Goal: Task Accomplishment & Management: Use online tool/utility

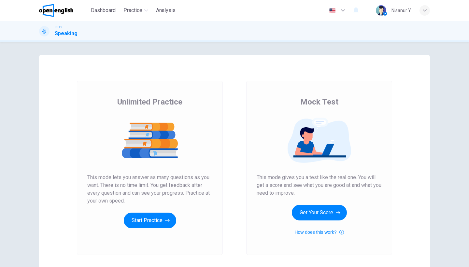
click at [322, 209] on button "Get Your Score" at bounding box center [319, 213] width 55 height 16
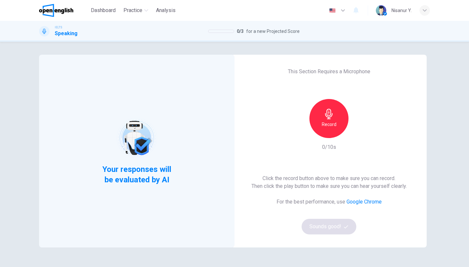
click at [331, 118] on icon "button" at bounding box center [329, 114] width 10 height 10
click at [330, 118] on icon "button" at bounding box center [329, 114] width 10 height 10
click at [323, 226] on button "Sounds good!" at bounding box center [329, 227] width 55 height 16
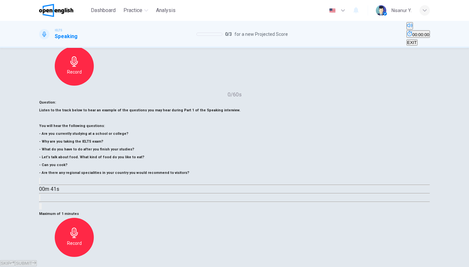
scroll to position [53, 0]
click at [82, 240] on h6 "Record" at bounding box center [74, 244] width 15 height 8
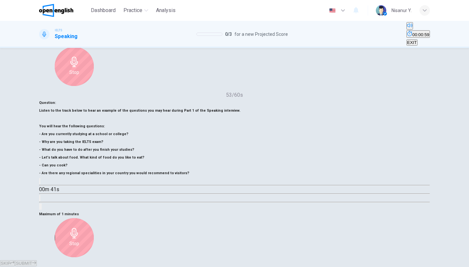
click at [79, 240] on h6 "Stop" at bounding box center [74, 244] width 10 height 8
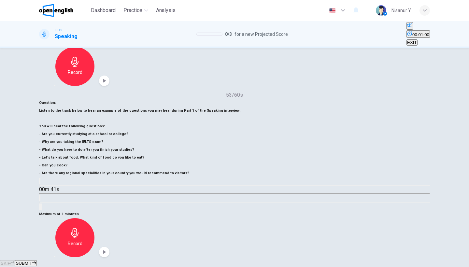
click at [36, 262] on icon "button" at bounding box center [34, 263] width 4 height 3
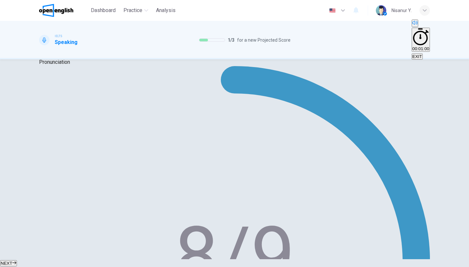
click at [12, 261] on span "NEXT" at bounding box center [7, 263] width 12 height 5
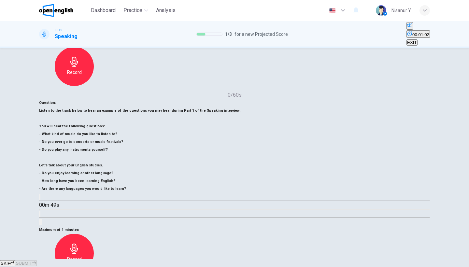
click at [94, 234] on div "Record" at bounding box center [74, 253] width 39 height 39
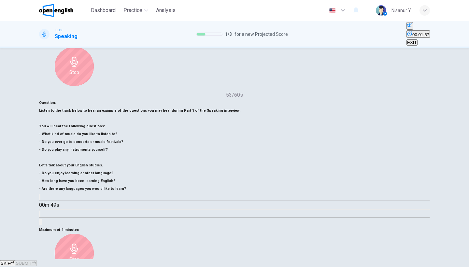
click at [80, 244] on icon "button" at bounding box center [74, 249] width 10 height 10
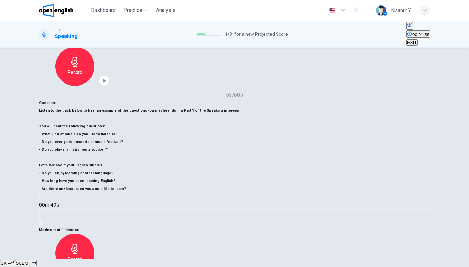
click at [32, 261] on span "SUBMIT" at bounding box center [24, 263] width 16 height 5
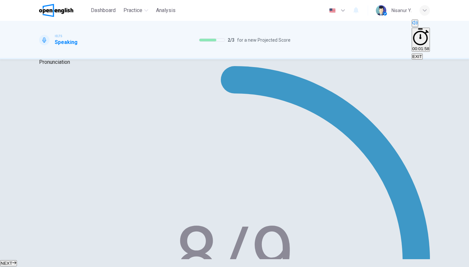
click at [12, 261] on span "NEXT" at bounding box center [7, 263] width 12 height 5
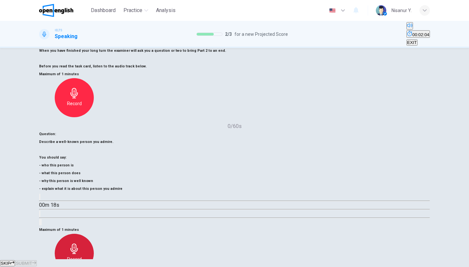
click at [94, 234] on div "Record" at bounding box center [74, 253] width 39 height 39
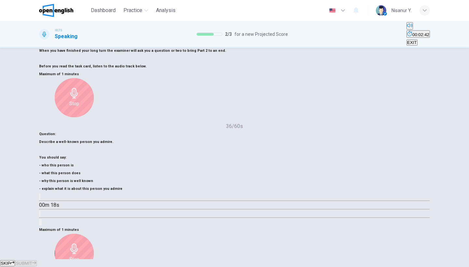
click at [94, 234] on div "Stop" at bounding box center [74, 253] width 39 height 39
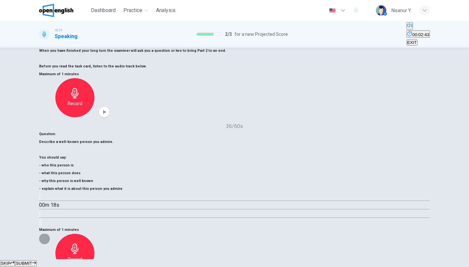
click at [82, 255] on h6 "Record" at bounding box center [74, 259] width 15 height 8
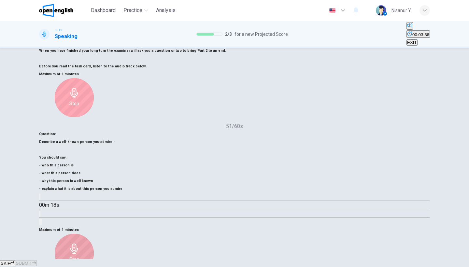
click at [94, 234] on div "Stop" at bounding box center [74, 253] width 39 height 39
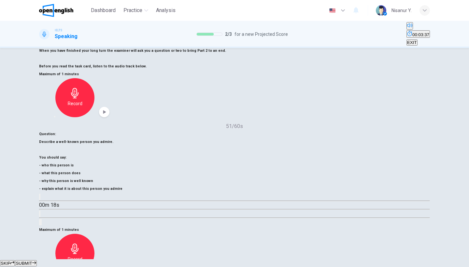
click at [32, 261] on span "SUBMIT" at bounding box center [24, 263] width 16 height 5
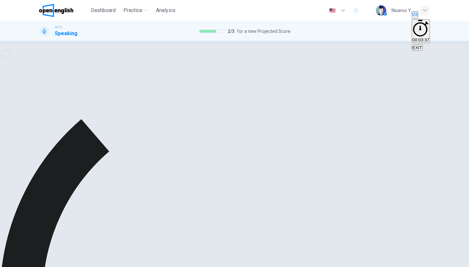
scroll to position [0, 0]
